Goal: Task Accomplishment & Management: Manage account settings

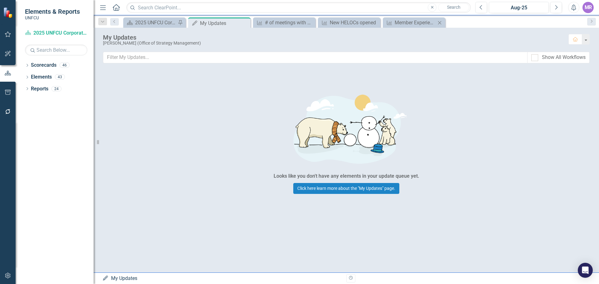
click at [414, 27] on div "Measure Member Experience (MX) Beacon Score Close" at bounding box center [414, 22] width 62 height 10
click at [422, 20] on div "Member Experience (MX) Beacon Score" at bounding box center [415, 23] width 41 height 8
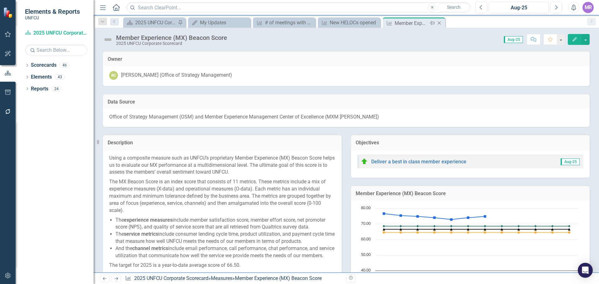
click at [441, 22] on icon "Close" at bounding box center [439, 23] width 6 height 5
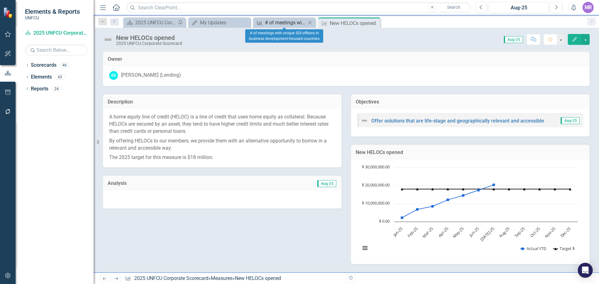
click at [275, 25] on div "# of meetings with unique SOI officers in business development-focused countries" at bounding box center [285, 23] width 41 height 8
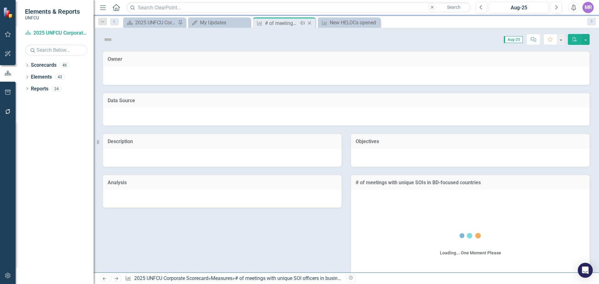
click at [308, 22] on icon at bounding box center [309, 23] width 3 height 3
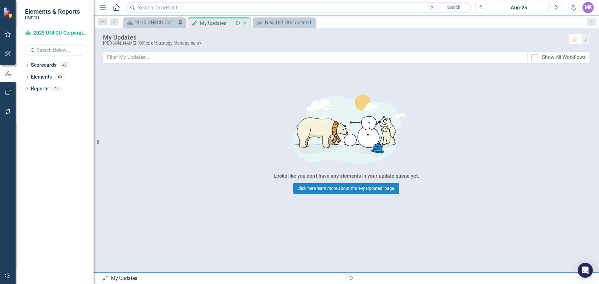
click at [234, 25] on div "Pin" at bounding box center [237, 23] width 8 height 8
click at [296, 26] on div "New HELOCs opened" at bounding box center [285, 23] width 41 height 8
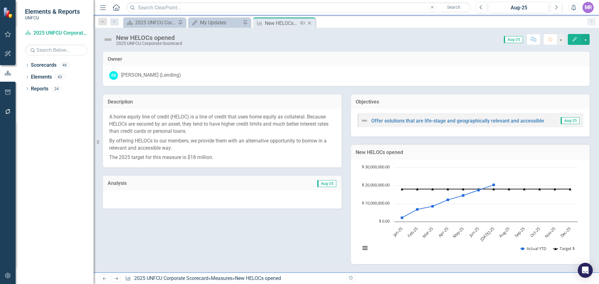
click at [311, 24] on icon "Close" at bounding box center [309, 23] width 6 height 5
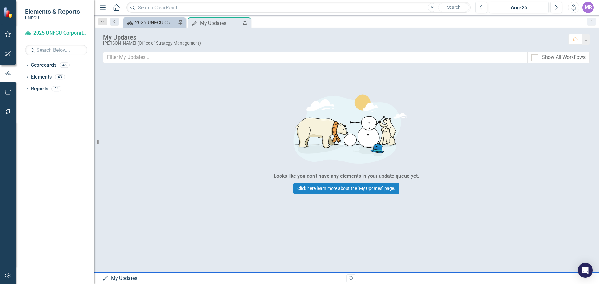
click at [161, 23] on div "2025 UNFCU Corporate Balanced Scorecard" at bounding box center [155, 23] width 41 height 8
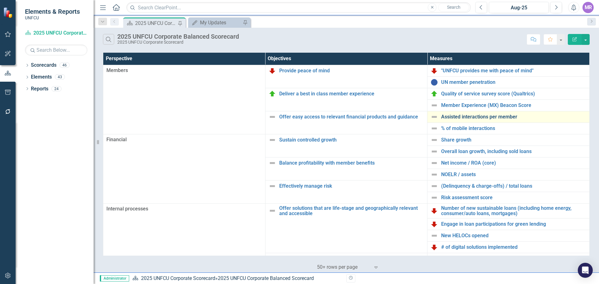
click at [477, 117] on link "Assisted interactions per member" at bounding box center [513, 117] width 145 height 6
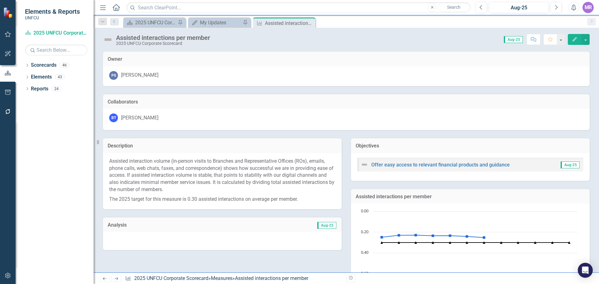
scroll to position [264, 0]
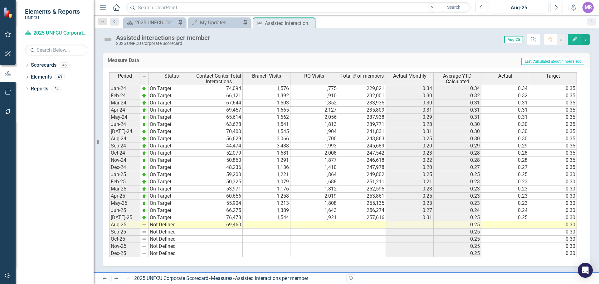
click at [318, 225] on td at bounding box center [314, 224] width 48 height 7
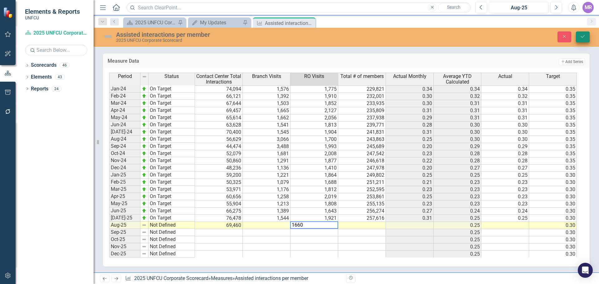
type textarea "1660"
click at [579, 39] on button "Save" at bounding box center [583, 36] width 14 height 11
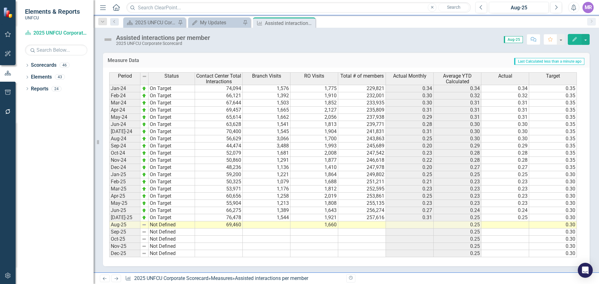
click at [281, 224] on td at bounding box center [267, 224] width 48 height 7
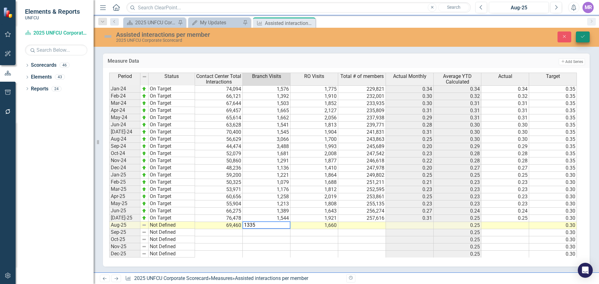
type textarea "1335"
click at [583, 38] on icon "Save" at bounding box center [583, 36] width 6 height 4
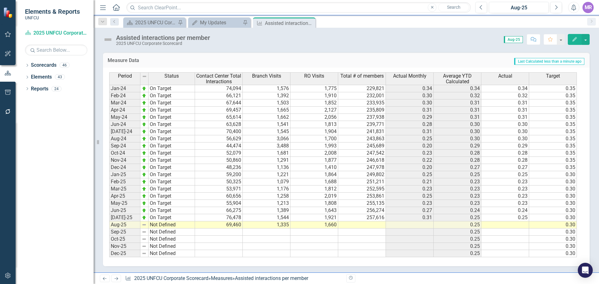
scroll to position [232, 0]
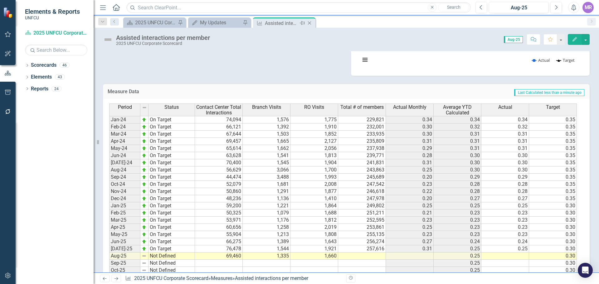
click at [309, 23] on icon "Close" at bounding box center [309, 23] width 6 height 5
click at [244, 24] on icon "Close" at bounding box center [244, 23] width 6 height 5
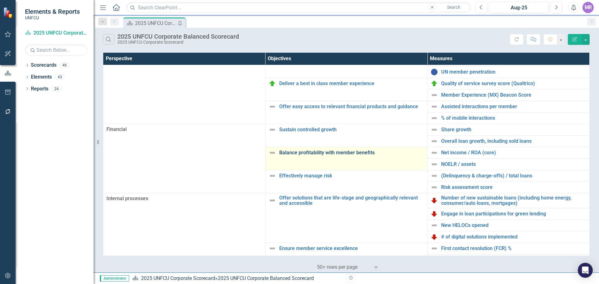
scroll to position [135, 0]
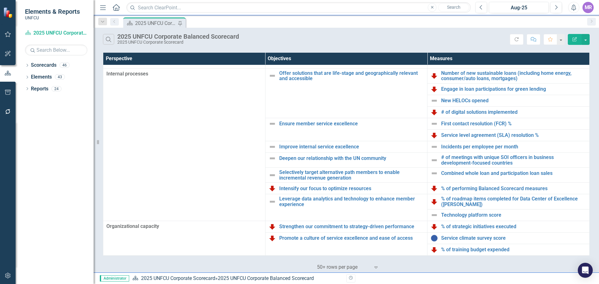
click at [377, 38] on div "Search 2025 UNFCU Corporate Balanced Scorecard 2025 UNFCU Corporate Scorecard" at bounding box center [306, 39] width 407 height 11
click at [472, 216] on link "Technology platform score" at bounding box center [513, 215] width 145 height 6
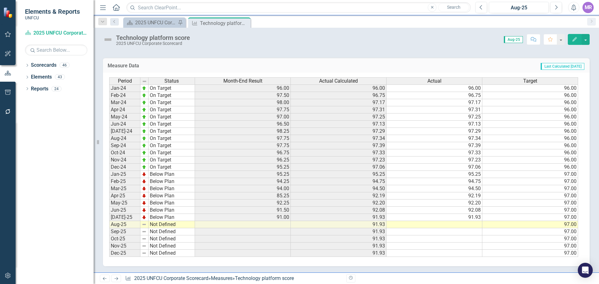
scroll to position [183, 0]
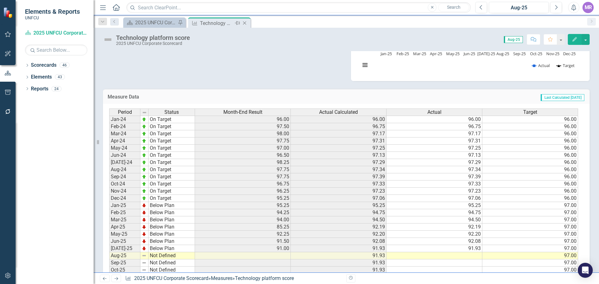
click at [244, 22] on icon "Close" at bounding box center [244, 23] width 6 height 5
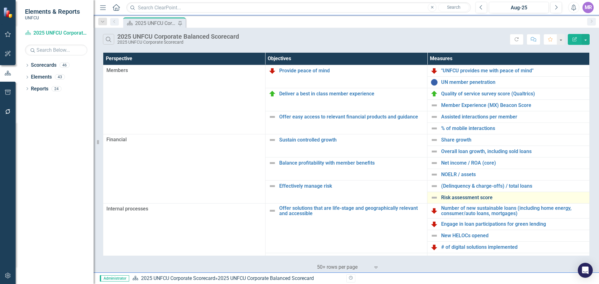
click at [490, 199] on link "Risk assessment score" at bounding box center [513, 198] width 145 height 6
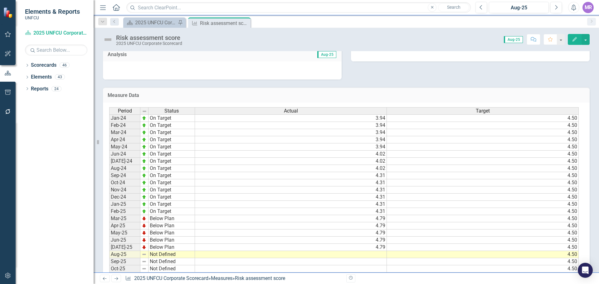
scroll to position [139, 0]
